Goal: Information Seeking & Learning: Learn about a topic

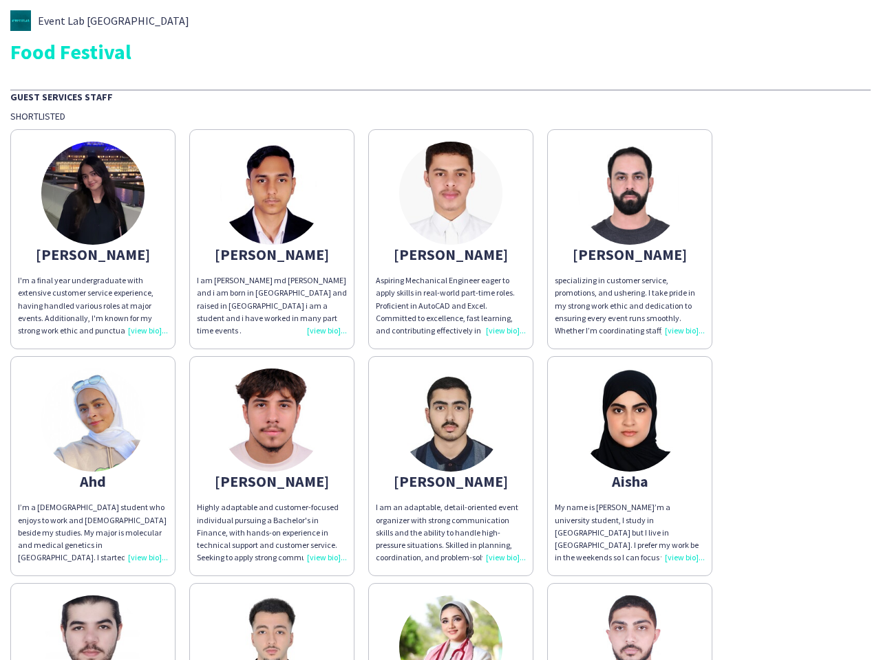
click at [440, 330] on div "Aspiring Mechanical Engineer eager to apply skills in real-world part-time role…" at bounding box center [451, 305] width 150 height 63
click at [93, 239] on img at bounding box center [92, 193] width 103 height 103
click at [272, 239] on img at bounding box center [271, 193] width 103 height 103
click at [451, 239] on img at bounding box center [450, 193] width 103 height 103
click at [629, 239] on img at bounding box center [629, 193] width 103 height 103
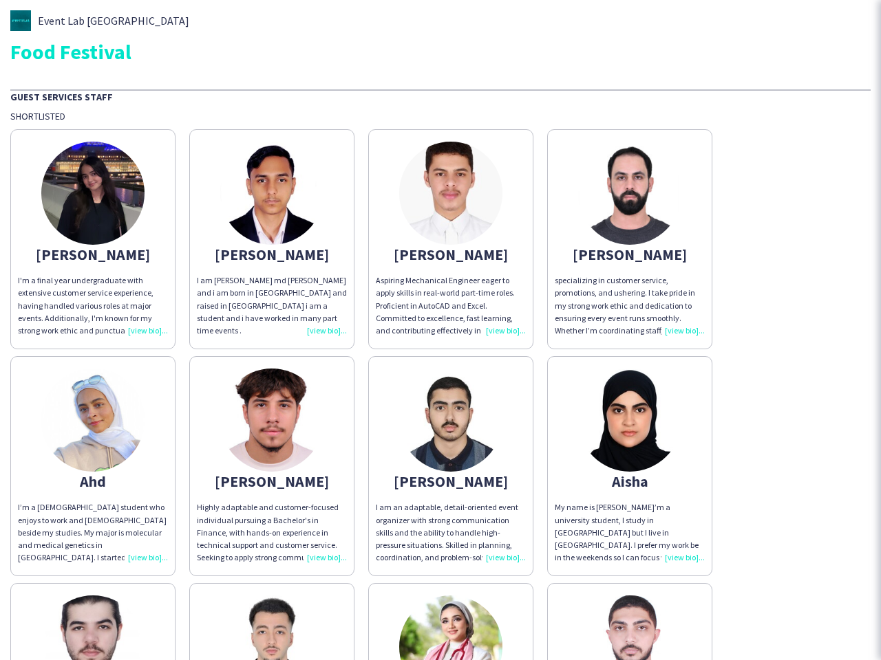
click at [93, 466] on img at bounding box center [92, 420] width 103 height 103
click at [272, 466] on img at bounding box center [271, 420] width 103 height 103
click at [451, 466] on img at bounding box center [450, 420] width 103 height 103
click at [629, 466] on img at bounding box center [629, 420] width 103 height 103
click at [93, 622] on img at bounding box center [92, 647] width 103 height 103
